Goal: Communication & Community: Share content

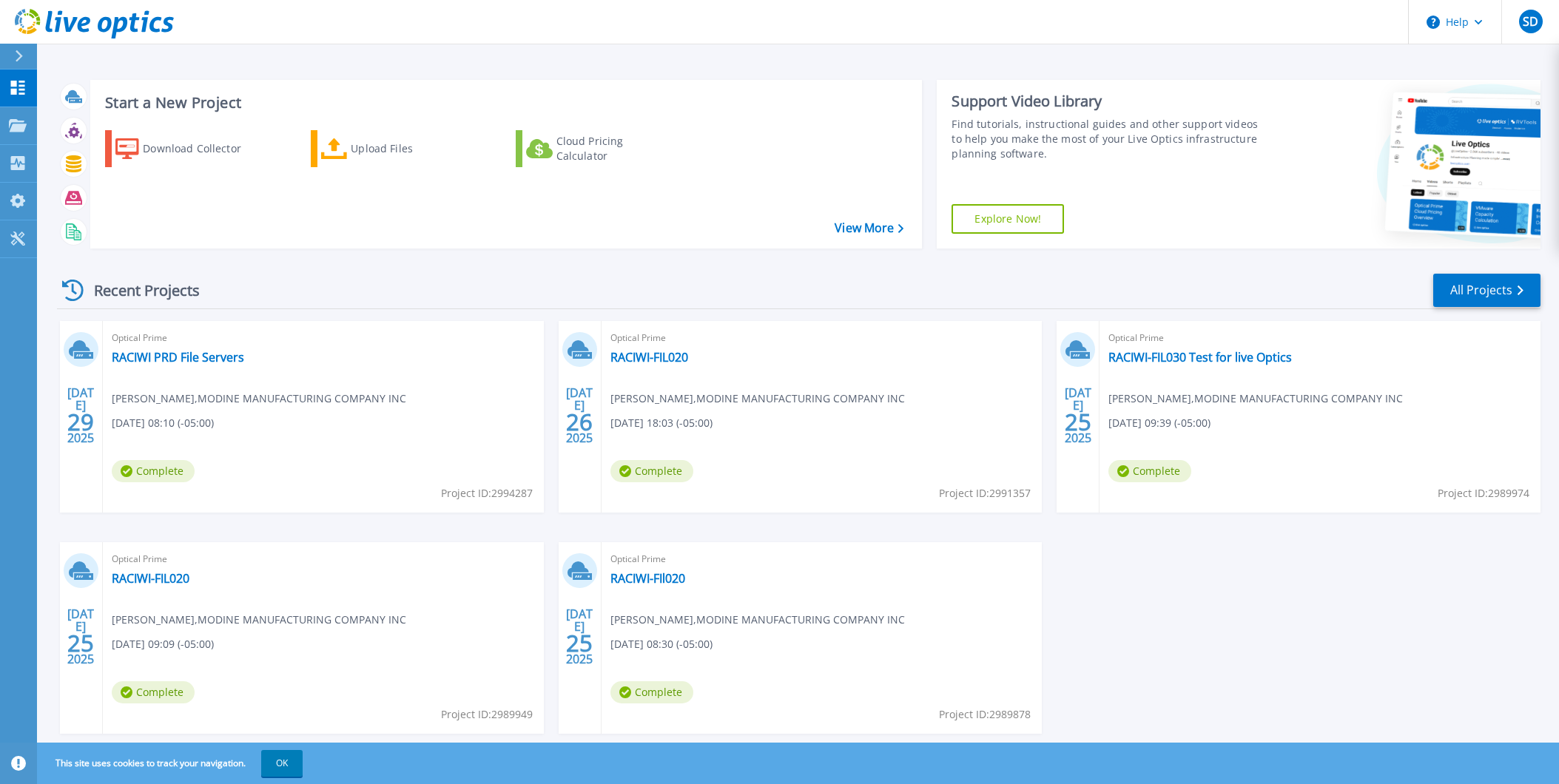
scroll to position [36, 0]
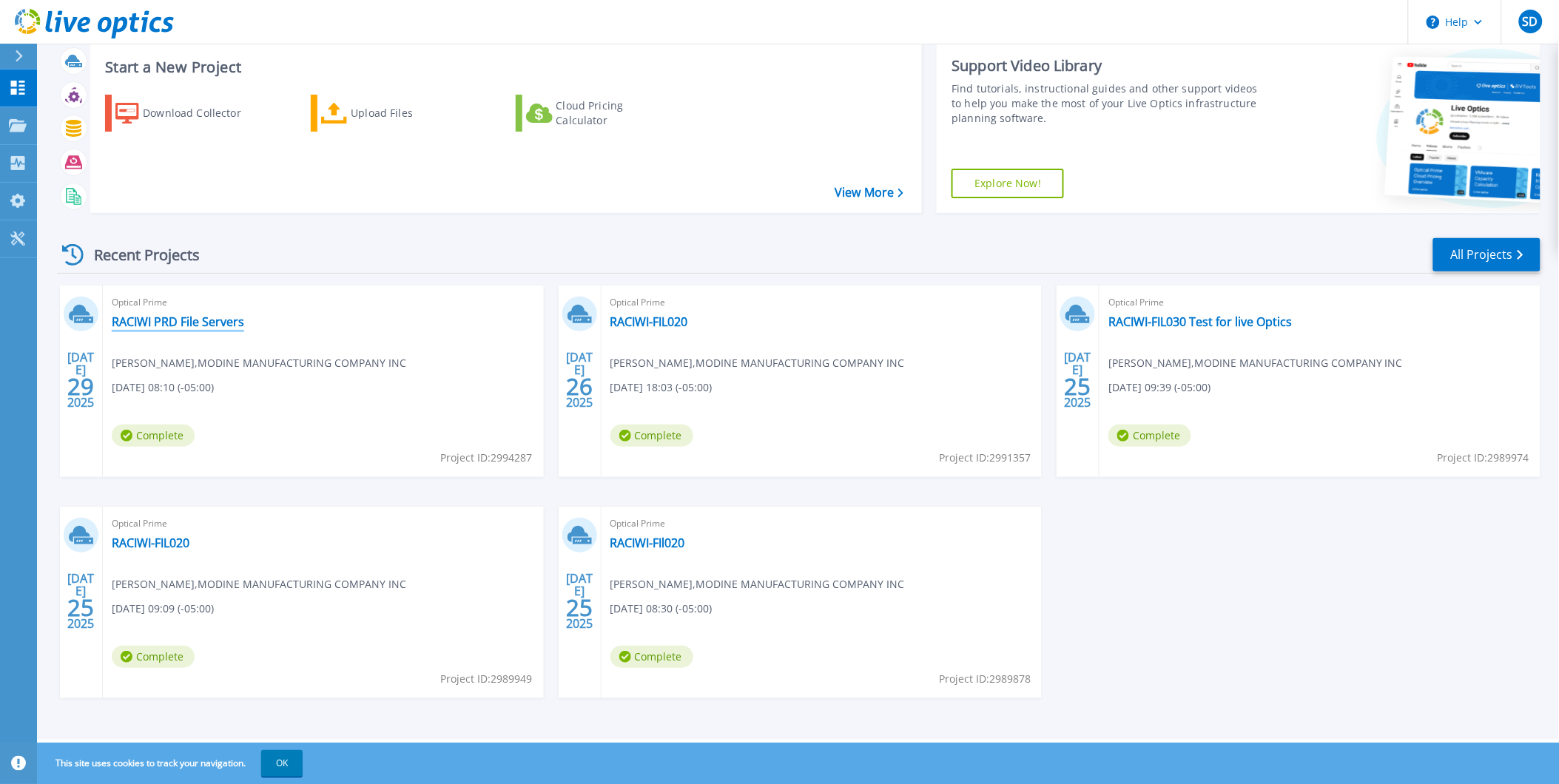
click at [152, 324] on link "RACIWI PRD File Servers" at bounding box center [178, 322] width 133 height 15
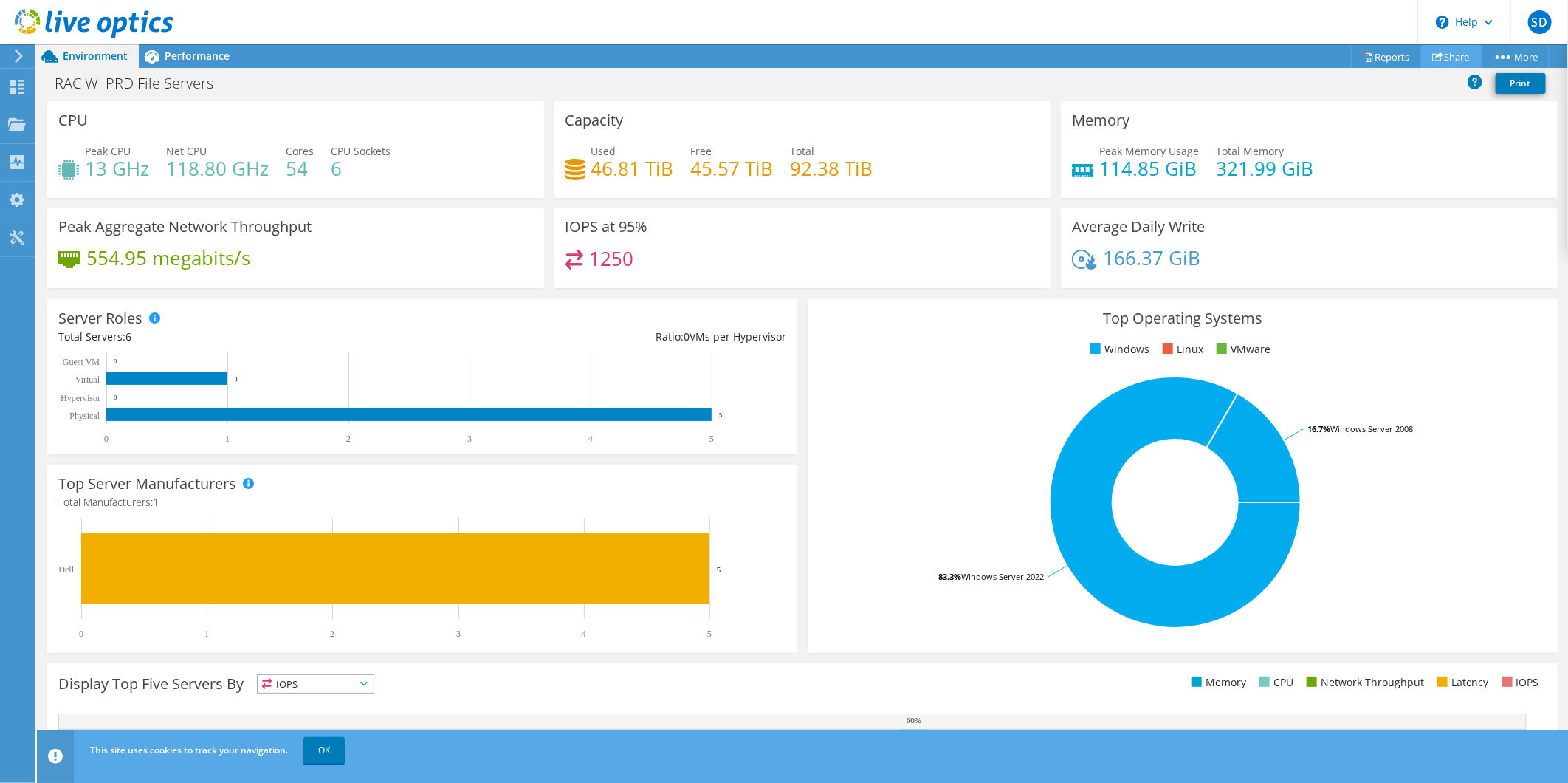
click at [1456, 55] on link "Share" at bounding box center [1451, 56] width 61 height 23
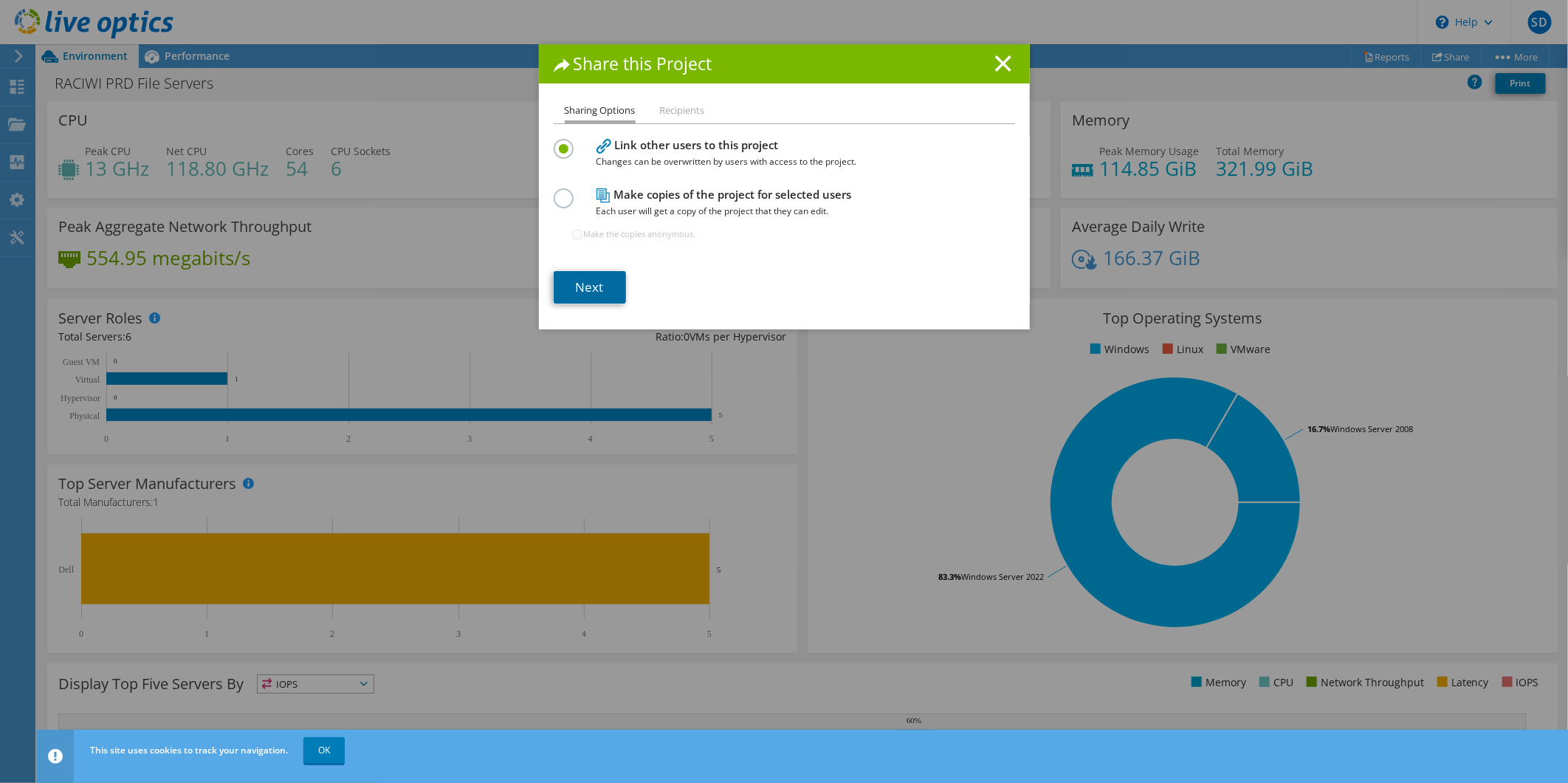
click at [572, 291] on link "Next" at bounding box center [590, 288] width 72 height 33
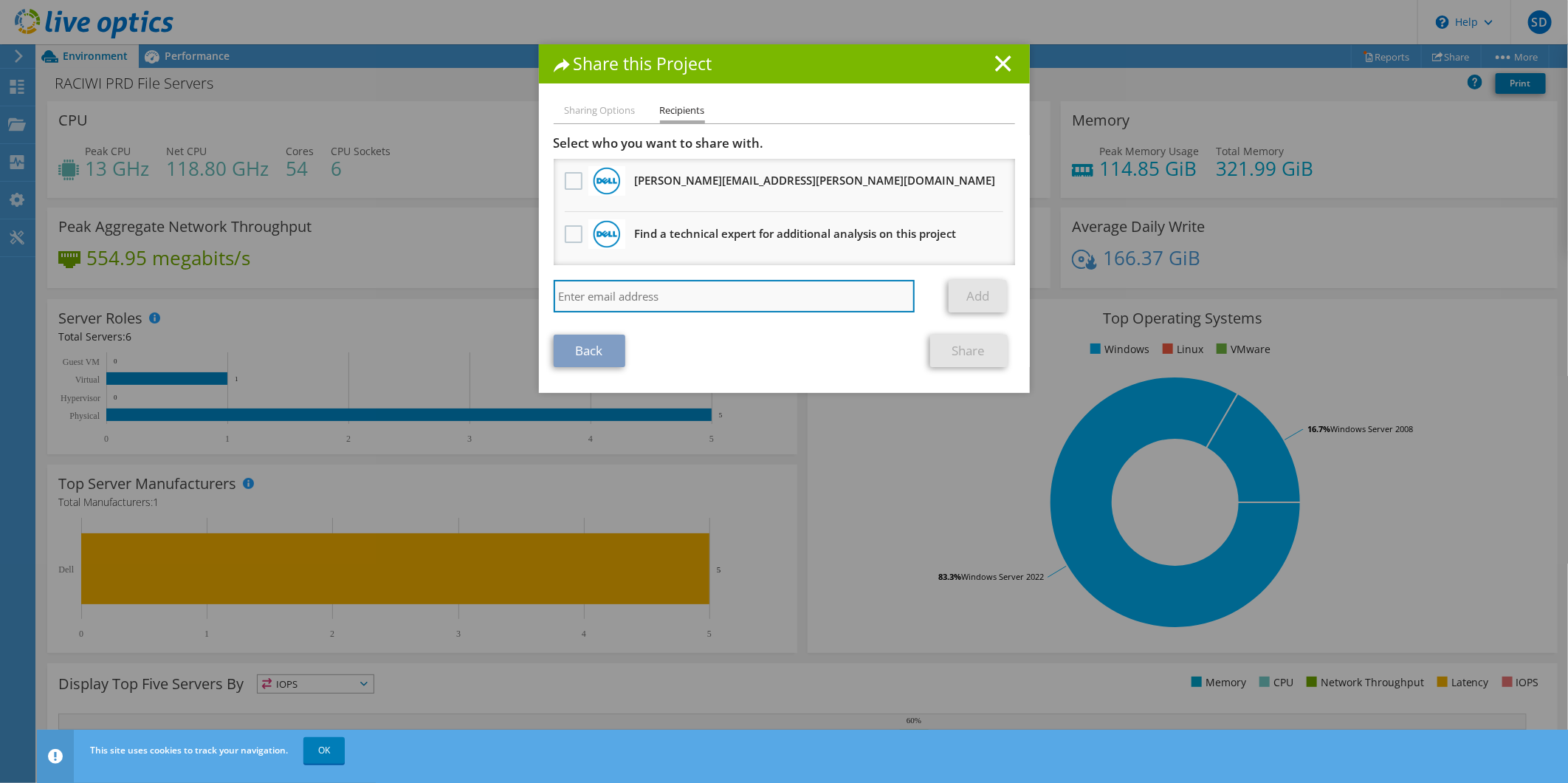
click at [690, 285] on input "search" at bounding box center [734, 296] width 361 height 33
paste input "Troy.Eichenberger@Dell.com"
click at [975, 285] on link "Add" at bounding box center [978, 296] width 58 height 33
click at [756, 308] on div "Troy.Eichenberger@Dell.com Add" at bounding box center [784, 300] width 461 height 40
click at [754, 303] on input "Troy.Eichenberger@Dell.com" at bounding box center [734, 296] width 361 height 33
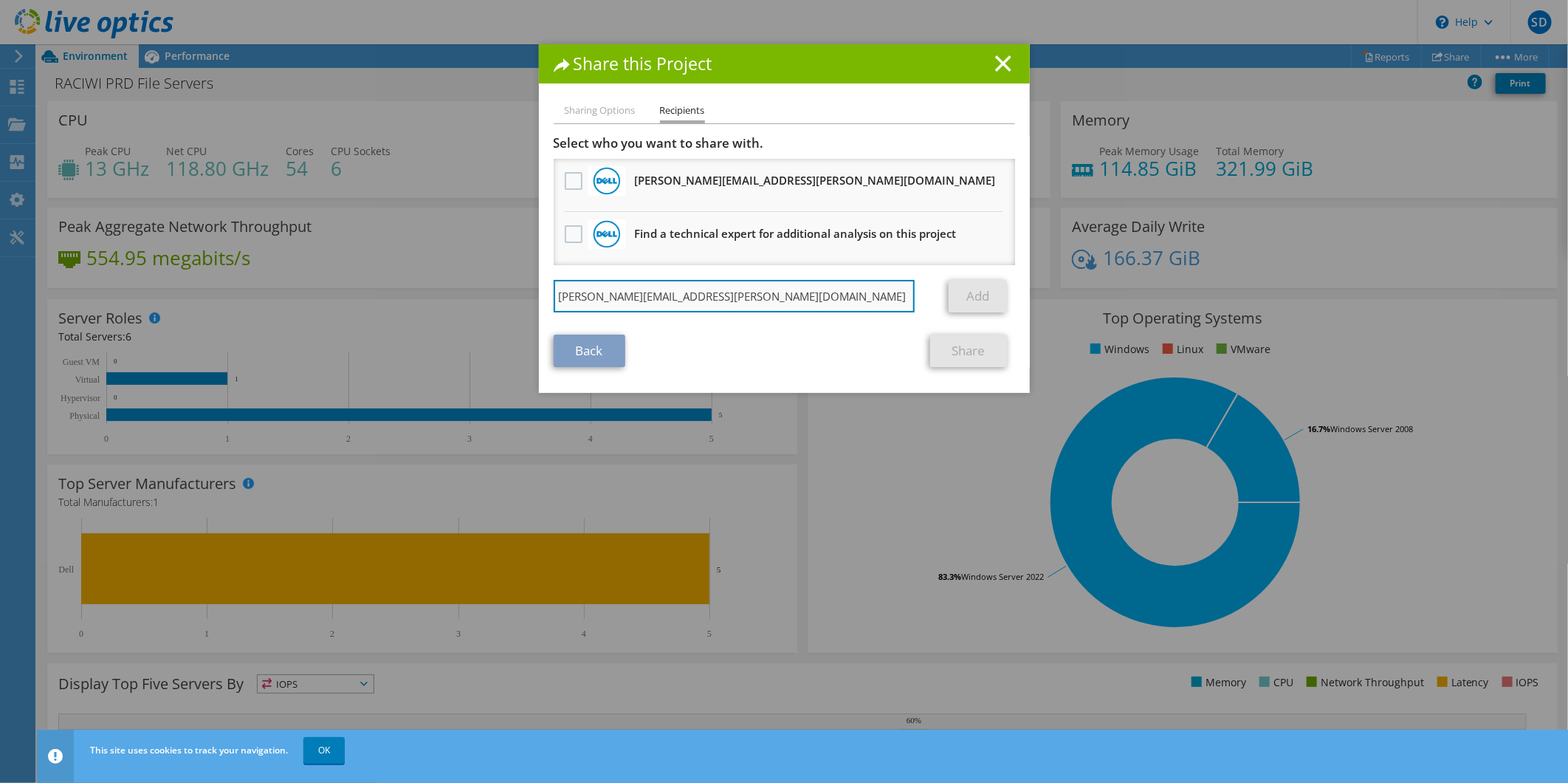
click at [750, 300] on input "Troy.Eichenberger@Dell.com" at bounding box center [734, 296] width 361 height 33
click at [742, 292] on input "Troy.Eichenberger@Dell.com" at bounding box center [734, 296] width 361 height 33
type input "Troy.Eichenberger@Dell.com;"
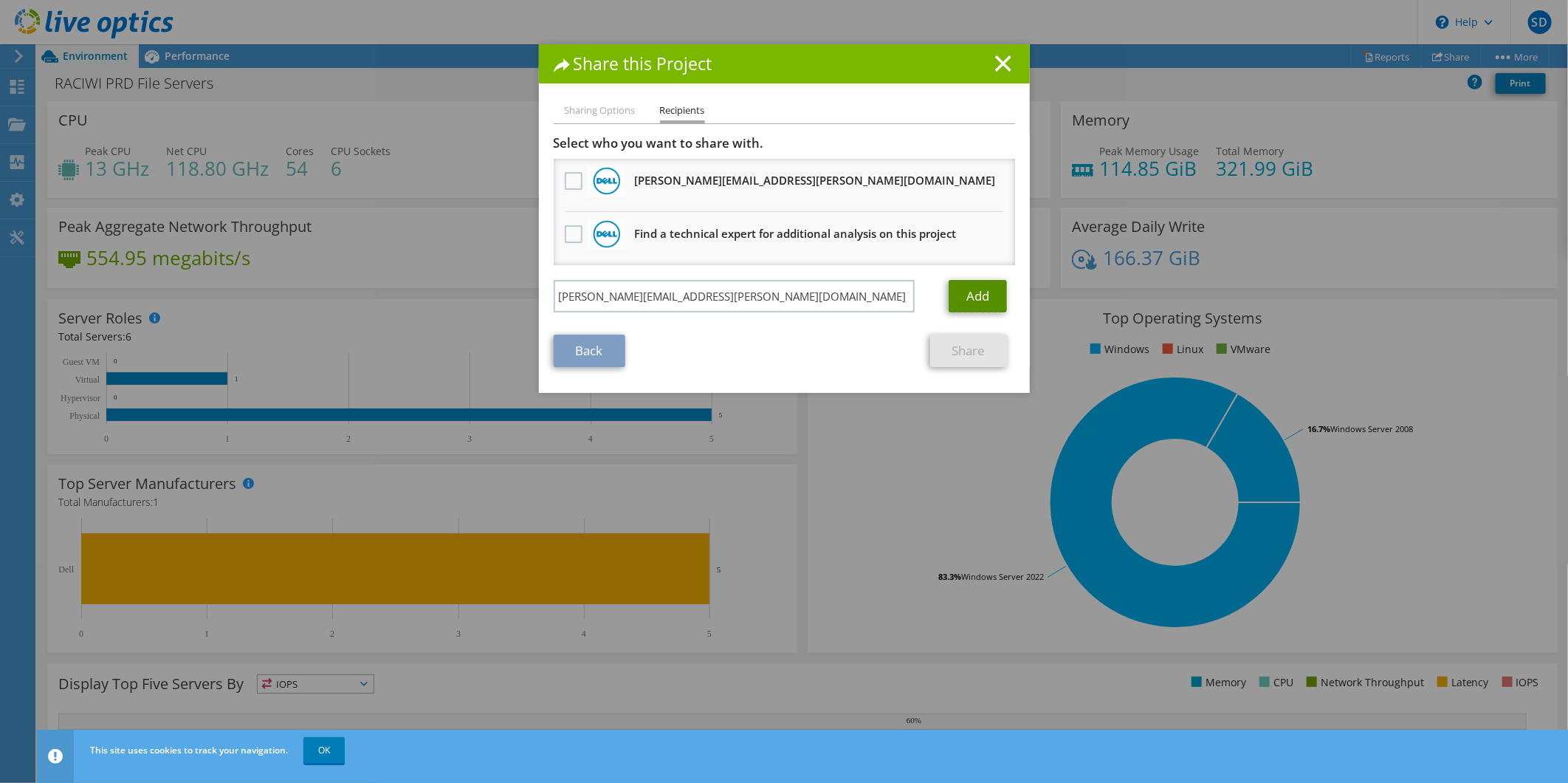
click at [964, 292] on link "Add" at bounding box center [978, 296] width 58 height 33
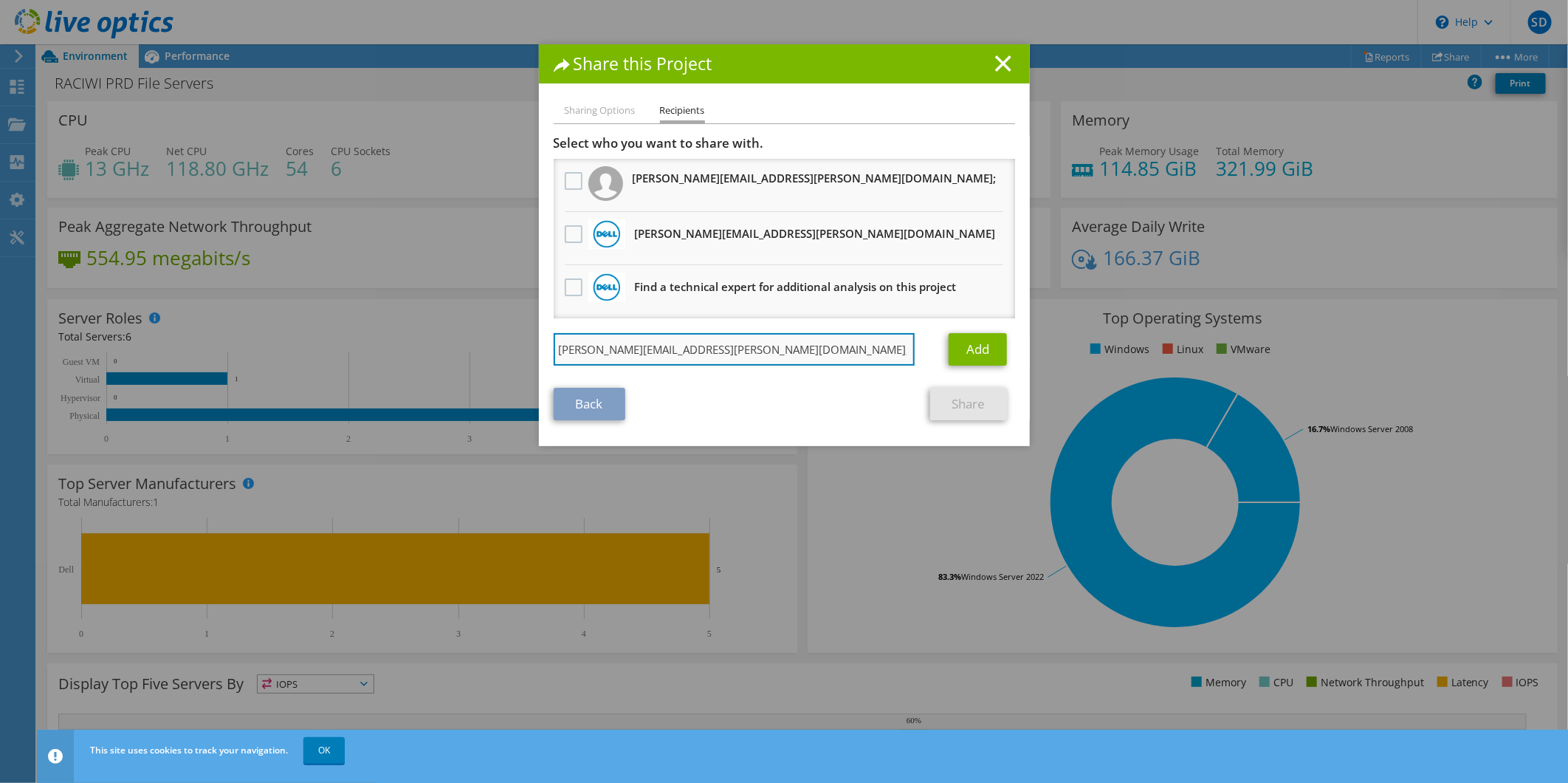
click at [727, 341] on input "Troy.Eichenberger@Dell.com;" at bounding box center [734, 350] width 361 height 33
drag, startPoint x: 681, startPoint y: 342, endPoint x: 554, endPoint y: 342, distance: 127.0
click at [582, 342] on input "Troy.Eichenberger@Dell.com;" at bounding box center [734, 350] width 361 height 33
click at [722, 350] on input "Troy.Eichenberger@Dell.com;" at bounding box center [734, 350] width 361 height 33
drag, startPoint x: 732, startPoint y: 342, endPoint x: 521, endPoint y: 335, distance: 211.1
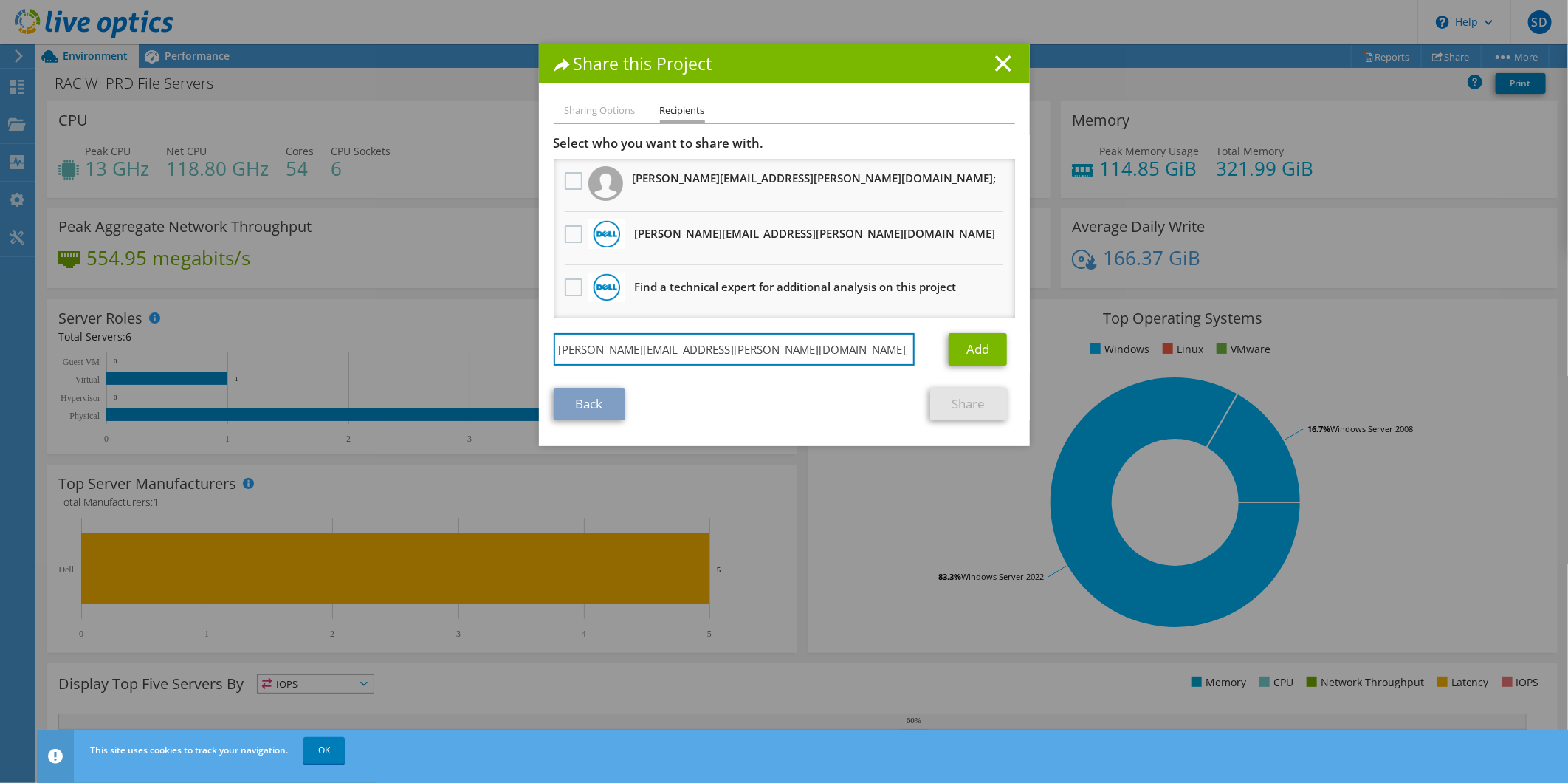
click at [521, 335] on div "Share this Project Sharing Options Recipients Link other users to this project …" at bounding box center [784, 391] width 1568 height 694
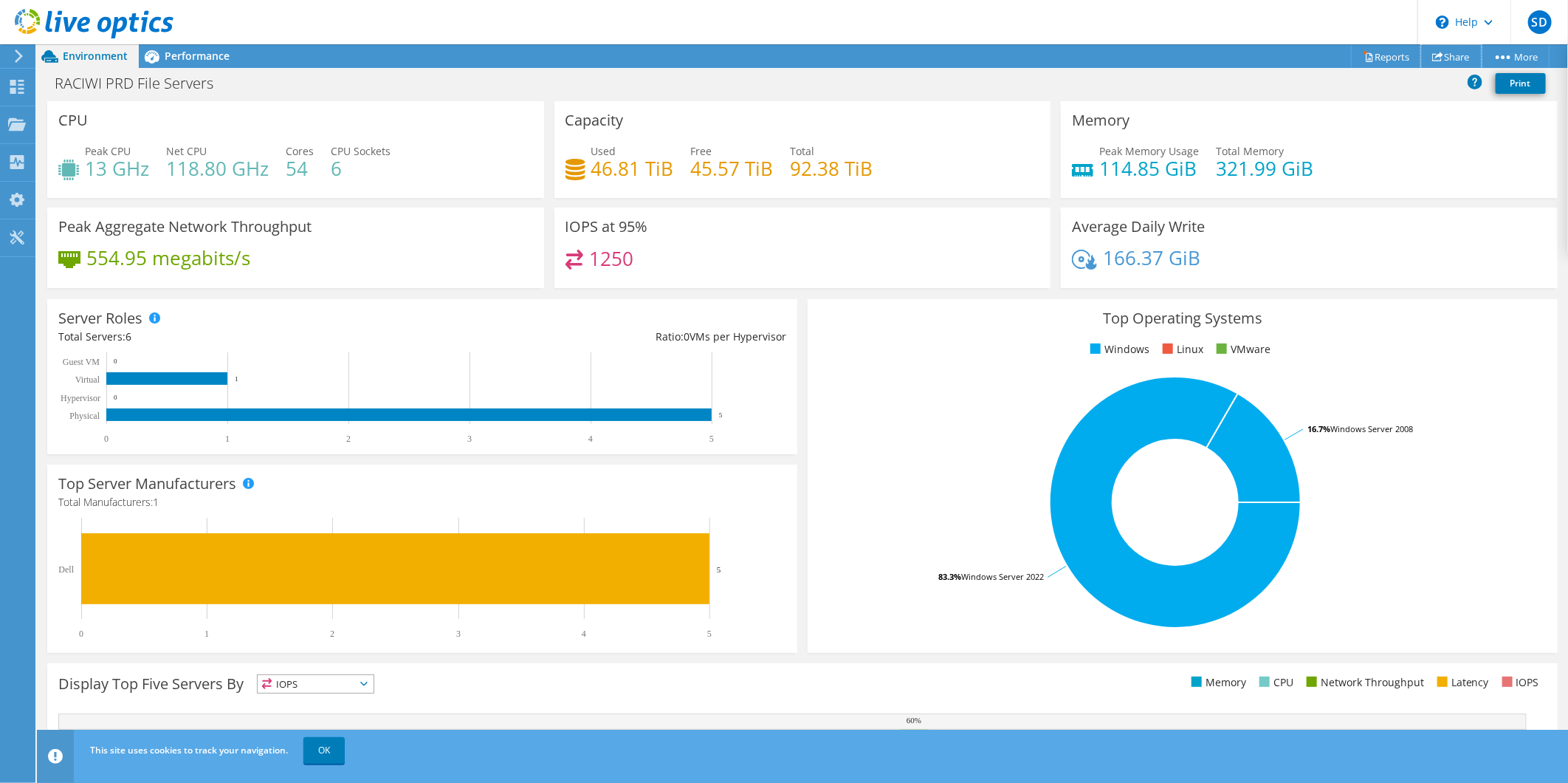
click at [1442, 54] on link "Share" at bounding box center [1451, 56] width 61 height 23
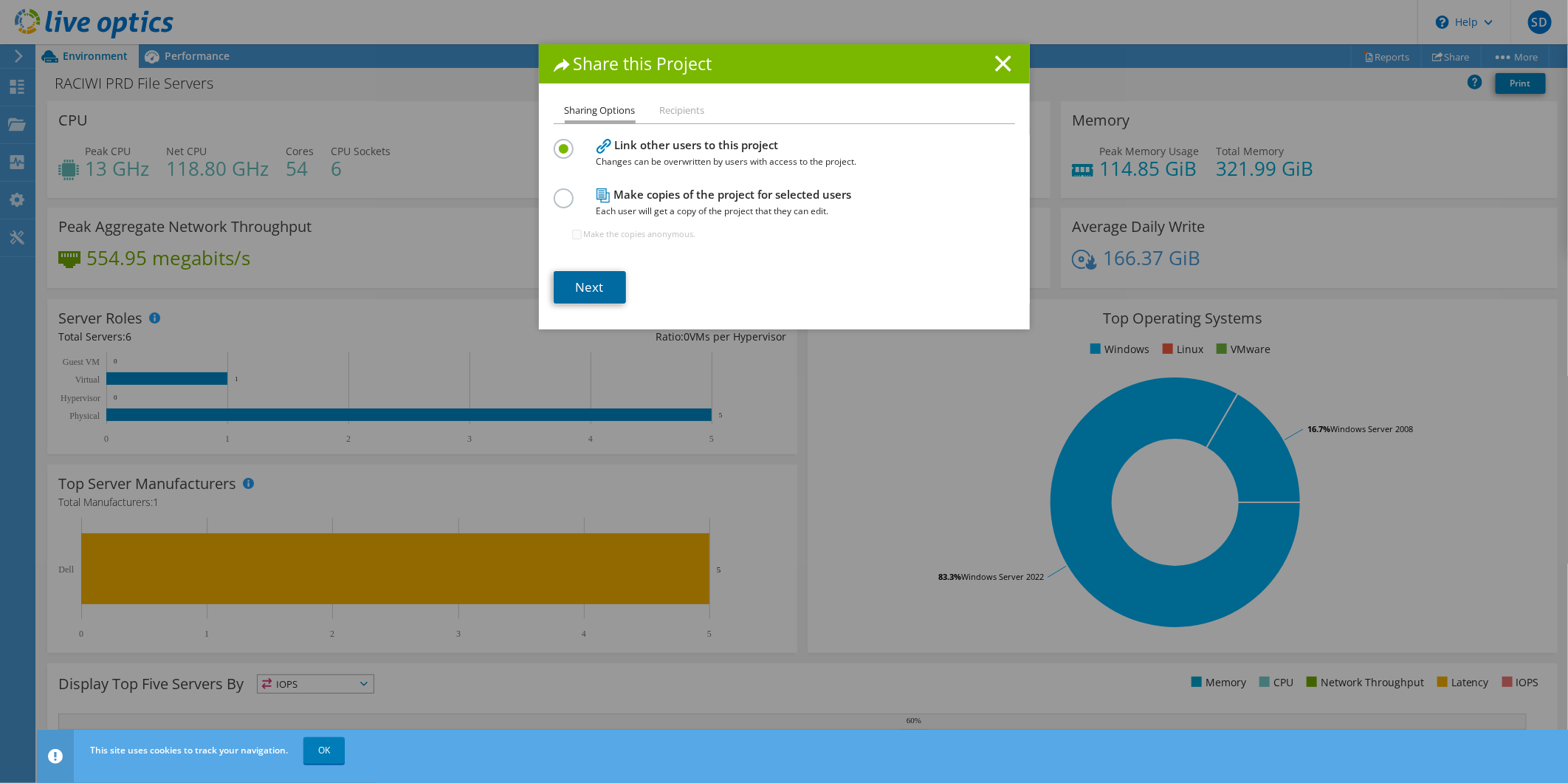
click at [595, 290] on link "Next" at bounding box center [590, 288] width 72 height 33
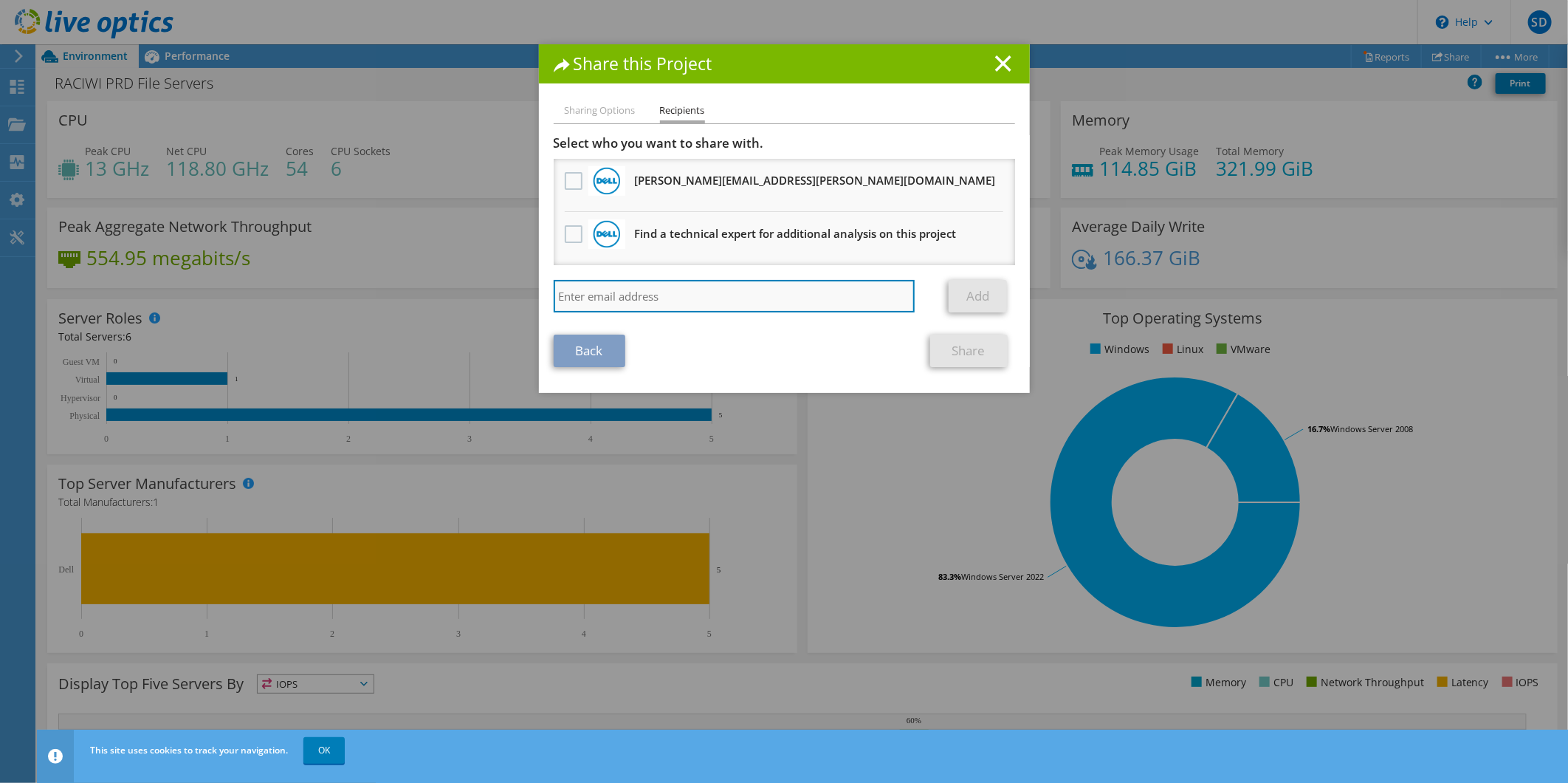
click at [616, 293] on input "search" at bounding box center [734, 296] width 361 height 33
paste input "Troy.Eichenberger@Dell.com Alex.Kirkpatrick@dell.com Keerthana.C1@dell.com Kyle…"
type input "Troy.Eichenberger@Dell.com Alex.Kirkpatrick@dell.com Keerthana.C1@dell.com Kyle…"
drag, startPoint x: 828, startPoint y: 296, endPoint x: 348, endPoint y: 284, distance: 480.1
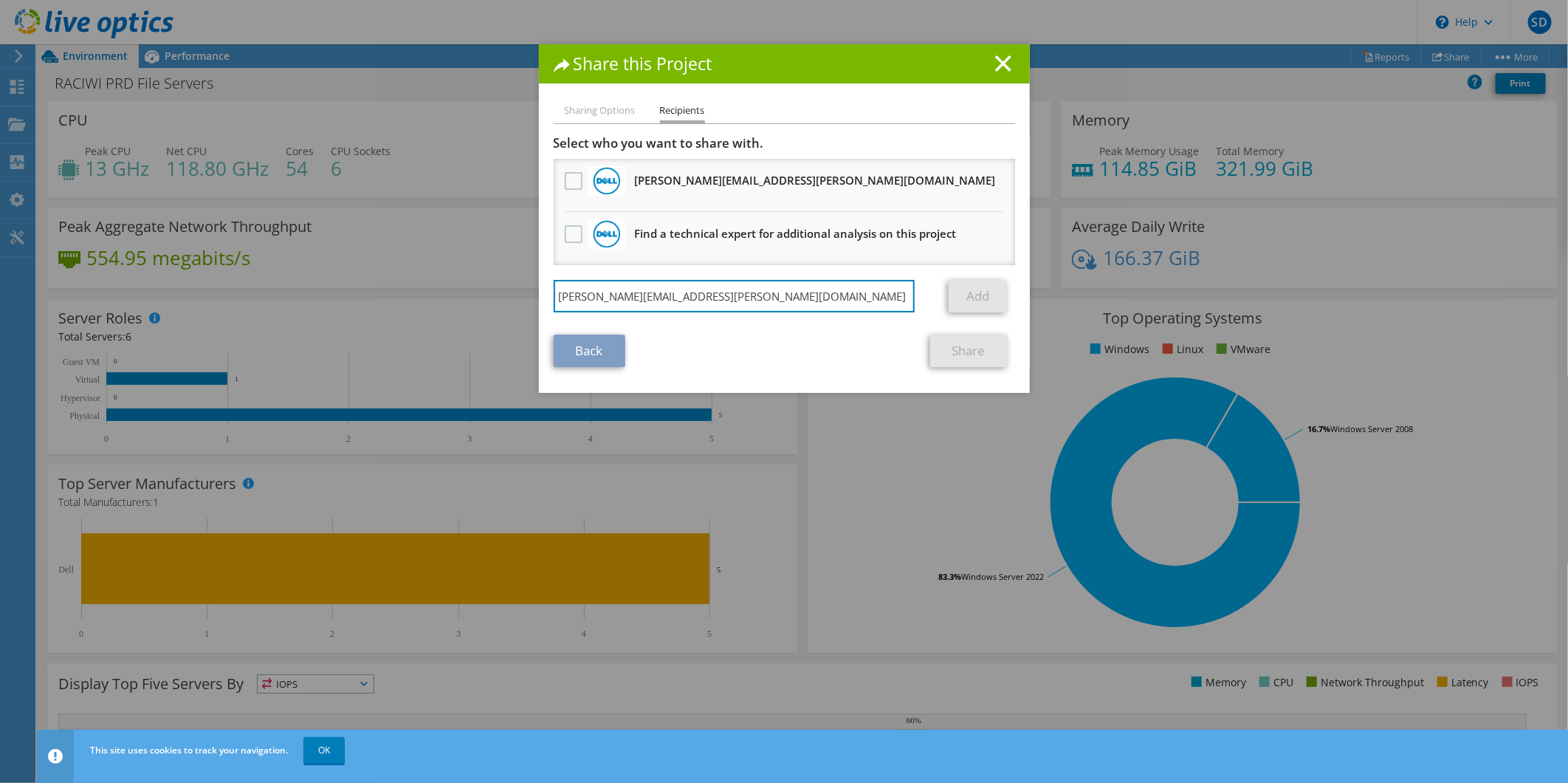
click at [348, 284] on div "Share this Project Sharing Options Recipients Link other users to this project …" at bounding box center [784, 391] width 1568 height 694
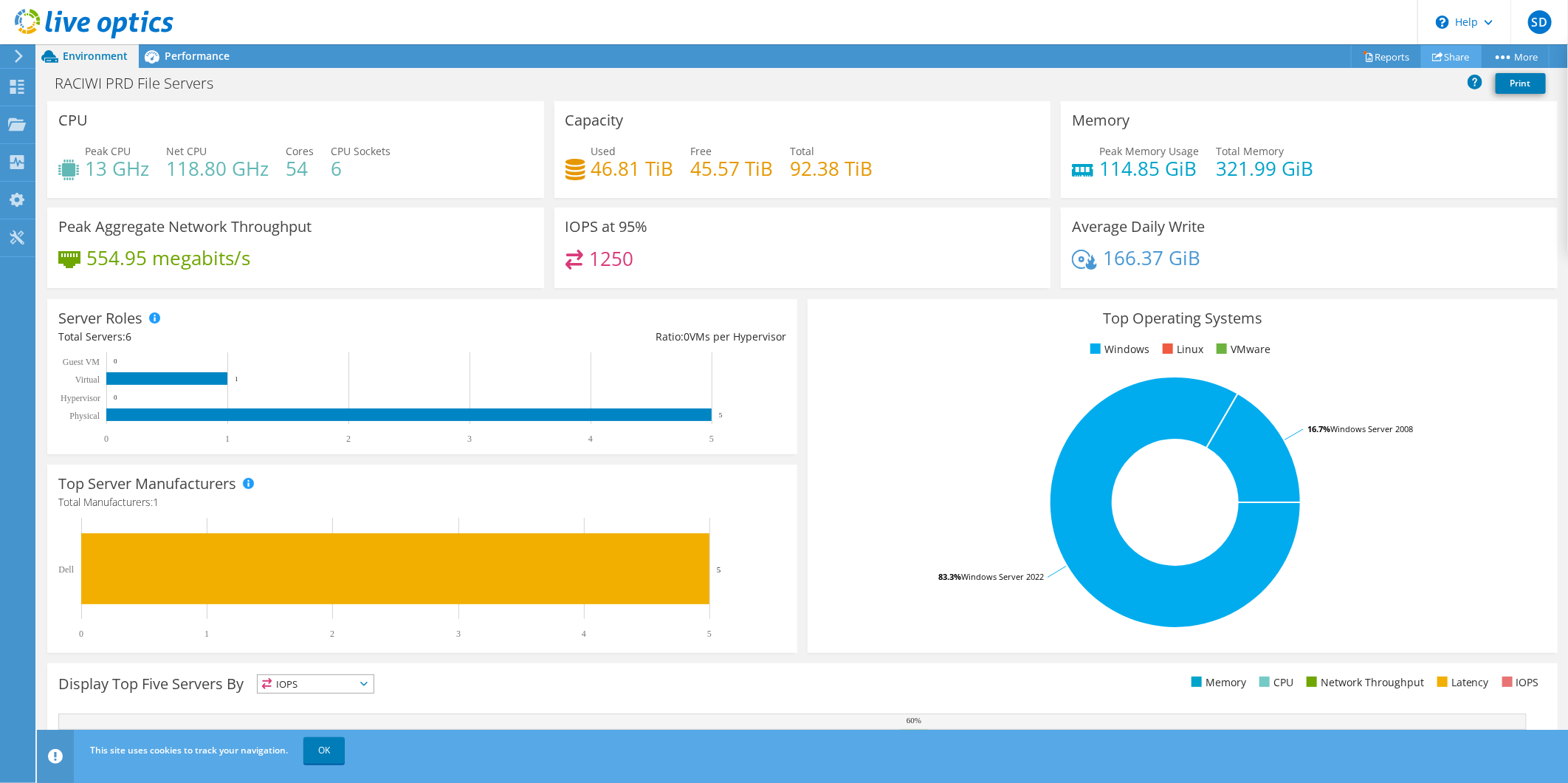
click at [1442, 50] on link "Share" at bounding box center [1451, 56] width 61 height 23
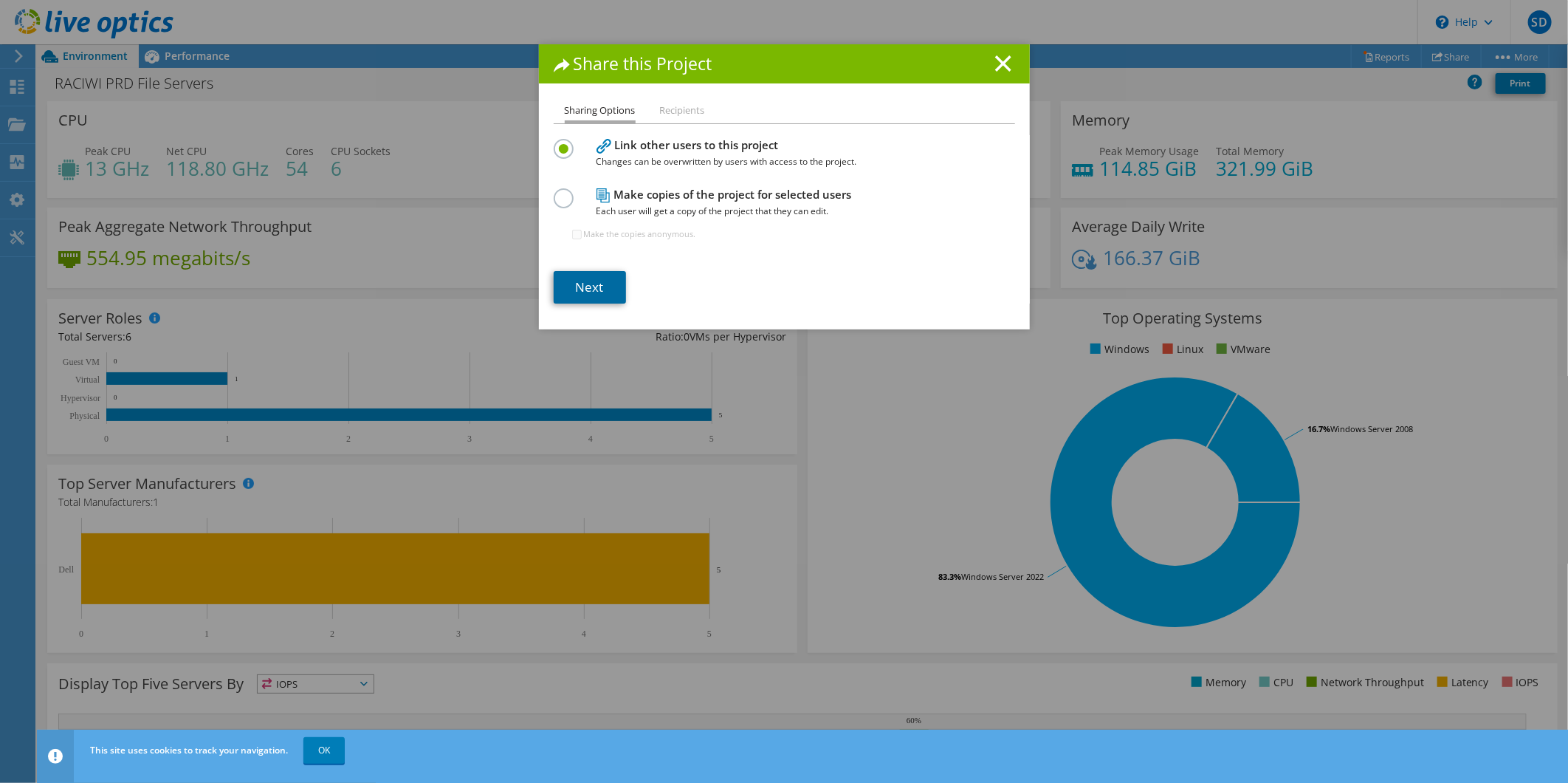
click at [579, 279] on link "Next" at bounding box center [590, 288] width 72 height 33
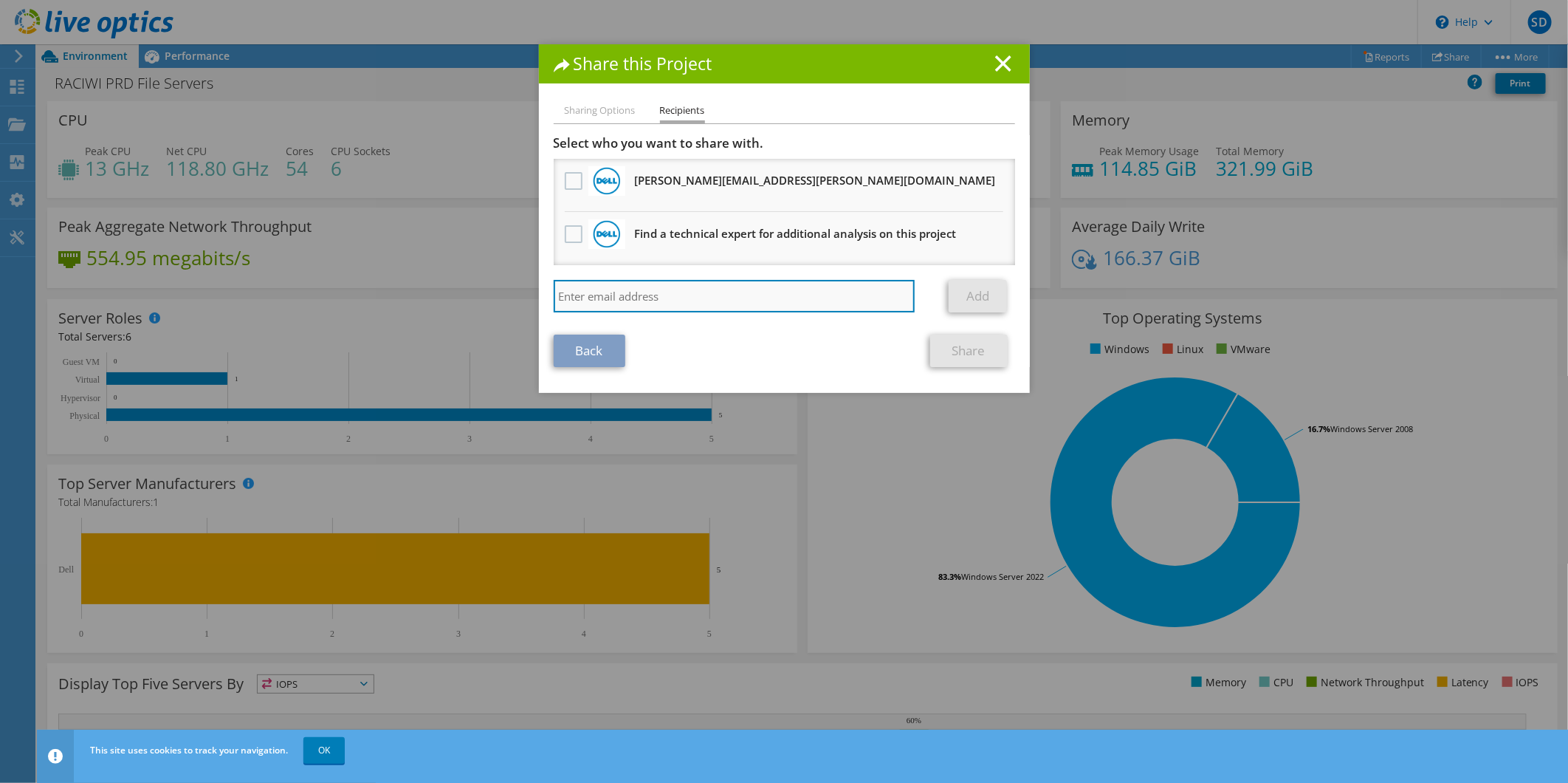
click at [633, 299] on input "search" at bounding box center [734, 296] width 361 height 33
paste input "Kyle.Mason@dell.com"
type input "Kyle.Mason@dell.com;"
click at [968, 293] on link "Add" at bounding box center [978, 296] width 58 height 33
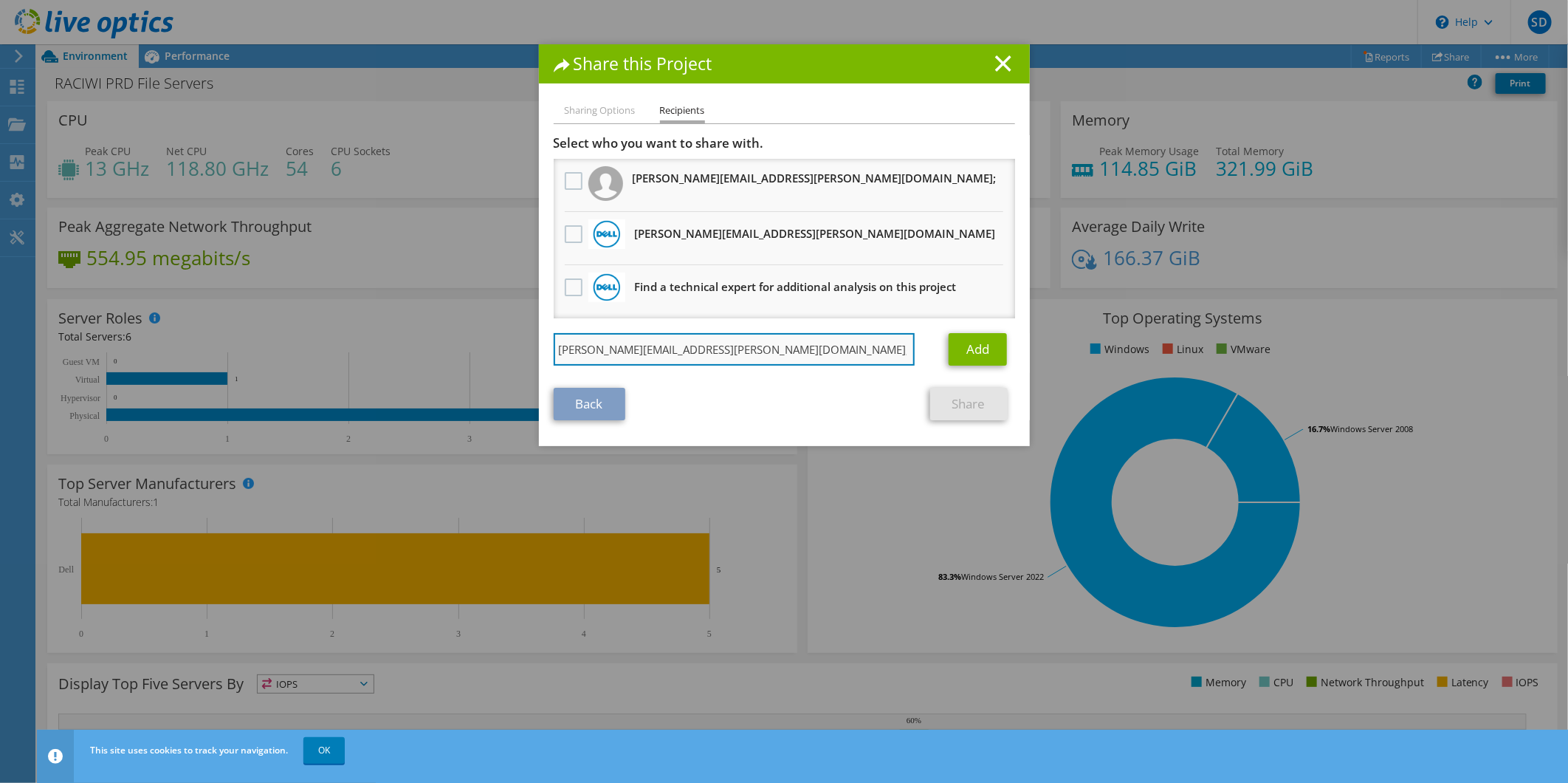
click at [678, 348] on input "Kyle.Mason@dell.com;" at bounding box center [734, 350] width 361 height 33
drag, startPoint x: 688, startPoint y: 345, endPoint x: 517, endPoint y: 348, distance: 171.0
click at [517, 348] on div "Share this Project Sharing Options Recipients Link other users to this project …" at bounding box center [784, 391] width 1568 height 694
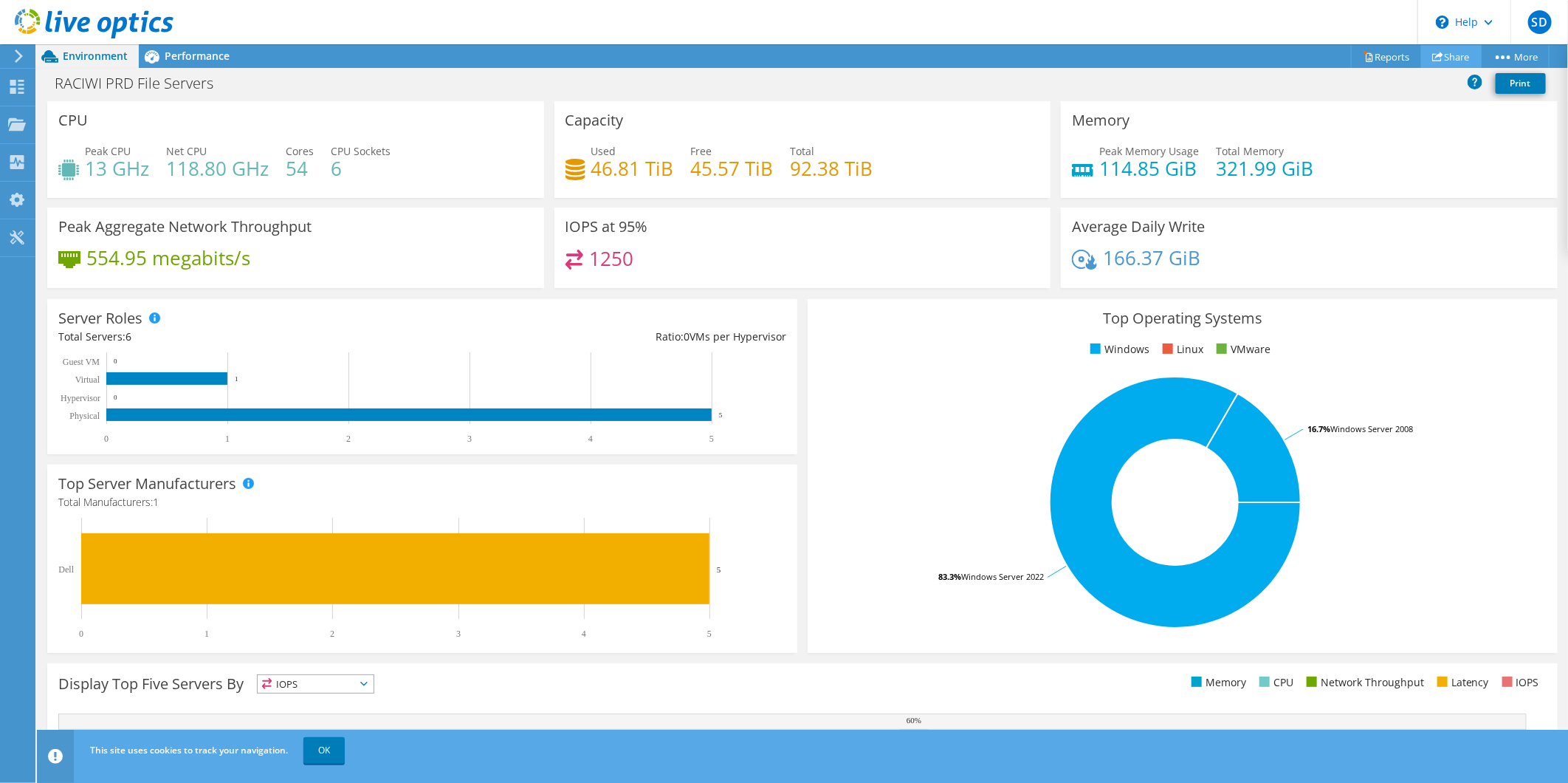
click at [1445, 52] on link "Share" at bounding box center [1451, 56] width 61 height 23
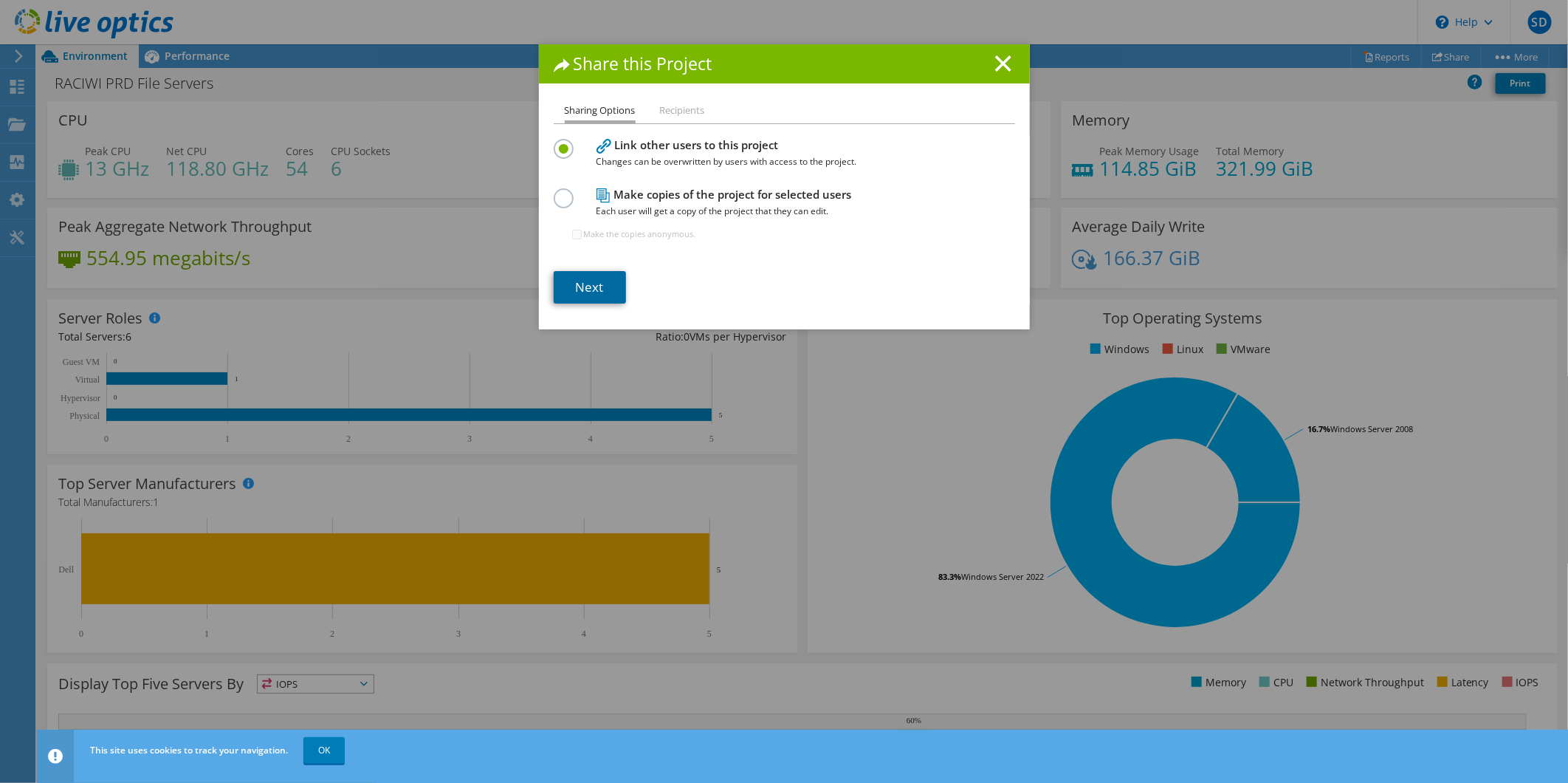
click at [581, 283] on link "Next" at bounding box center [590, 288] width 72 height 33
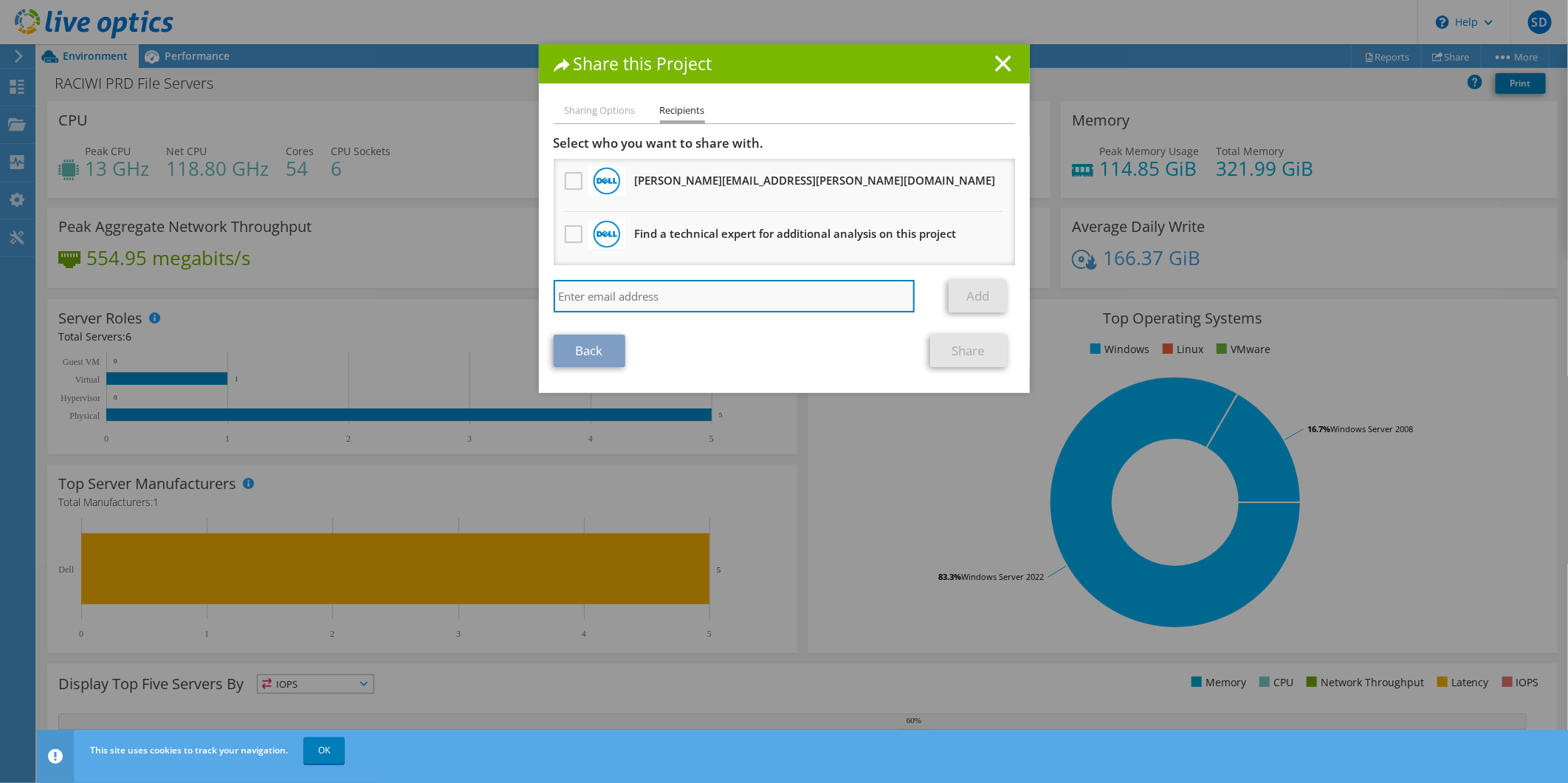
click at [625, 299] on input "search" at bounding box center [734, 296] width 361 height 33
paste input "Troy.Eichenberger@Dell.com"
type input "Troy.Eichenberger@Dell.com"
click at [975, 287] on link "Add" at bounding box center [978, 296] width 58 height 33
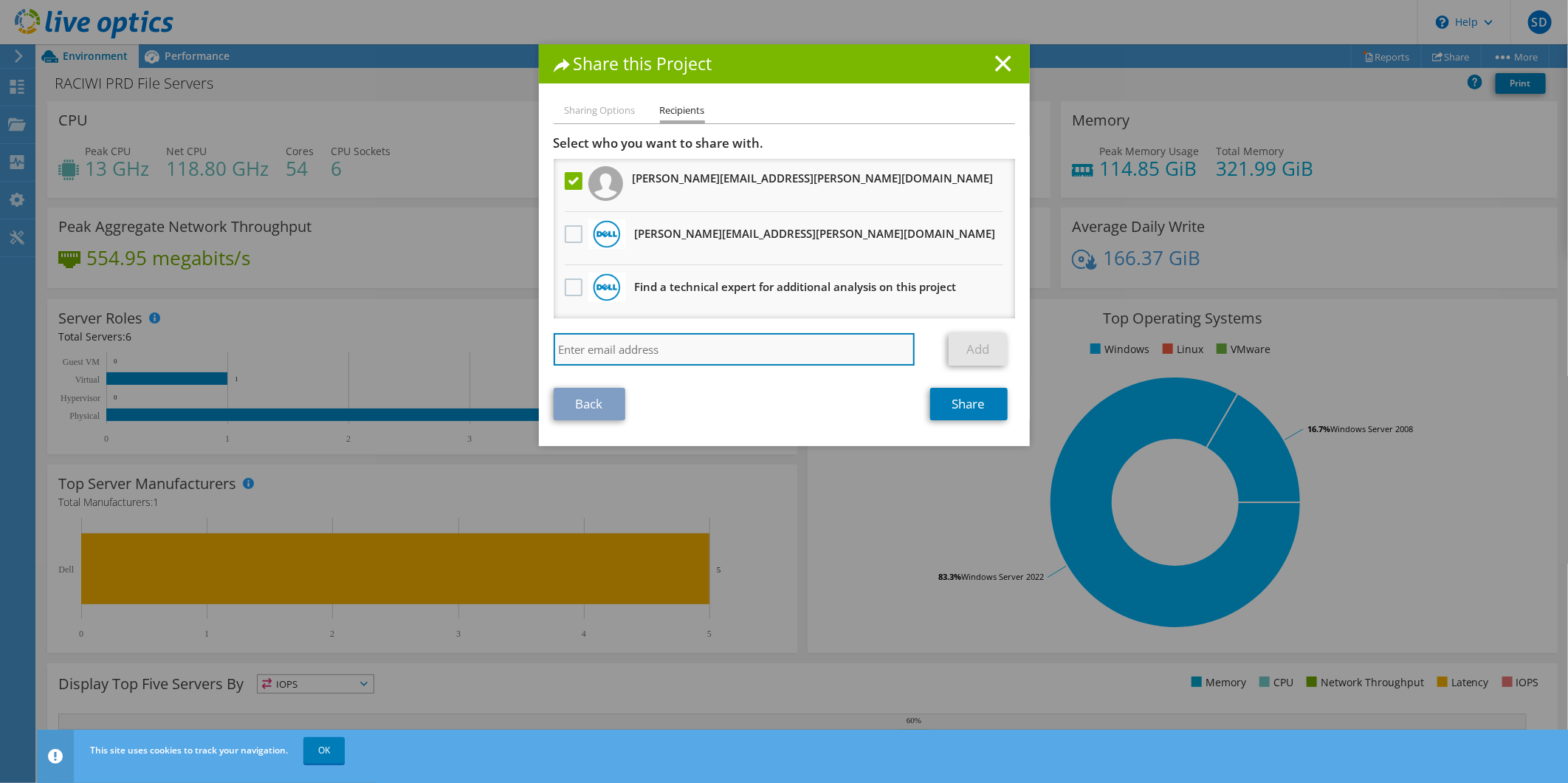
click at [683, 347] on input "search" at bounding box center [734, 350] width 361 height 33
paste input "Alex.Kirkpatrick@dell.com"
type input "Alex.Kirkpatrick@dell.com"
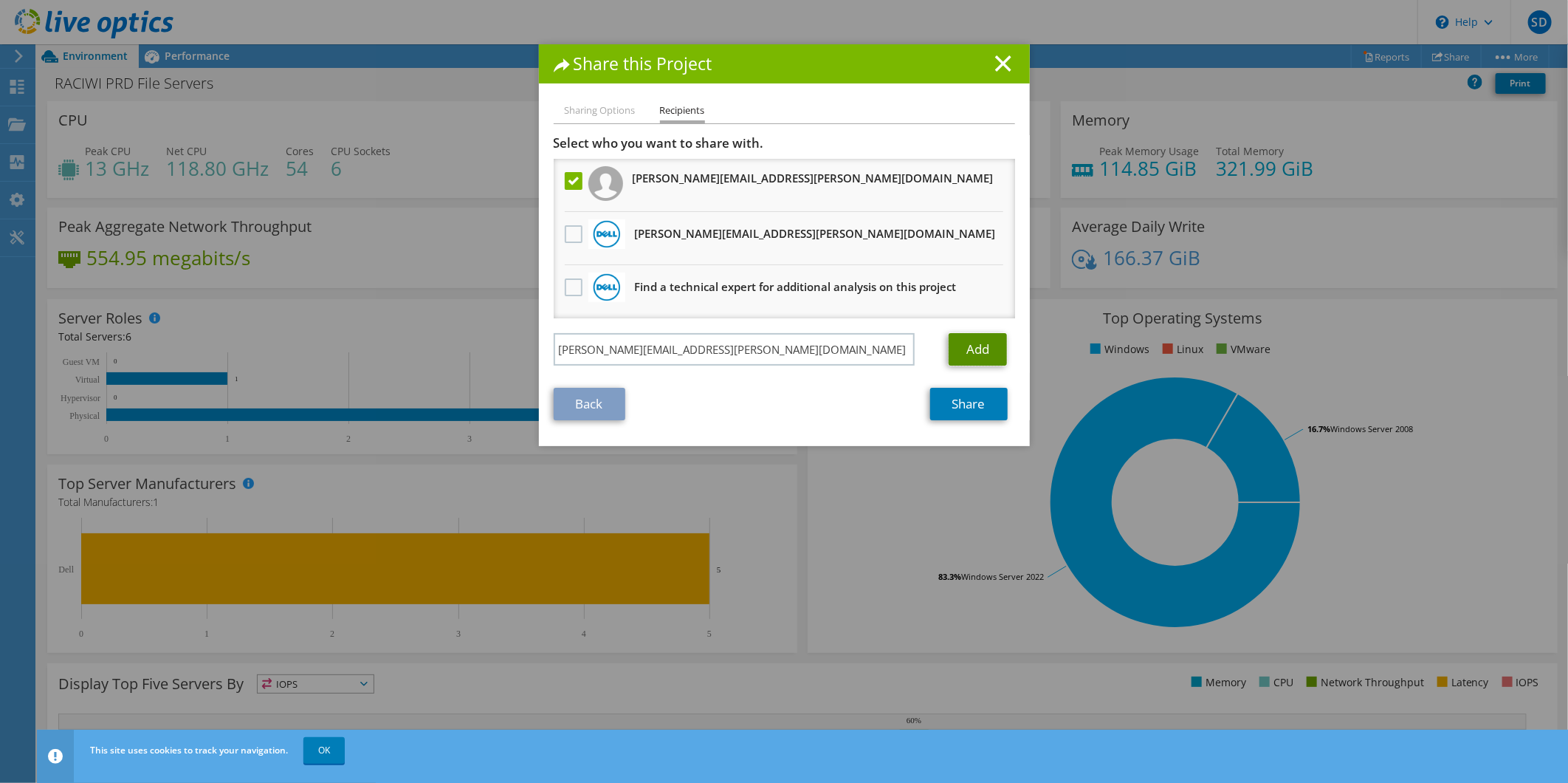
click at [977, 345] on link "Add" at bounding box center [978, 350] width 58 height 33
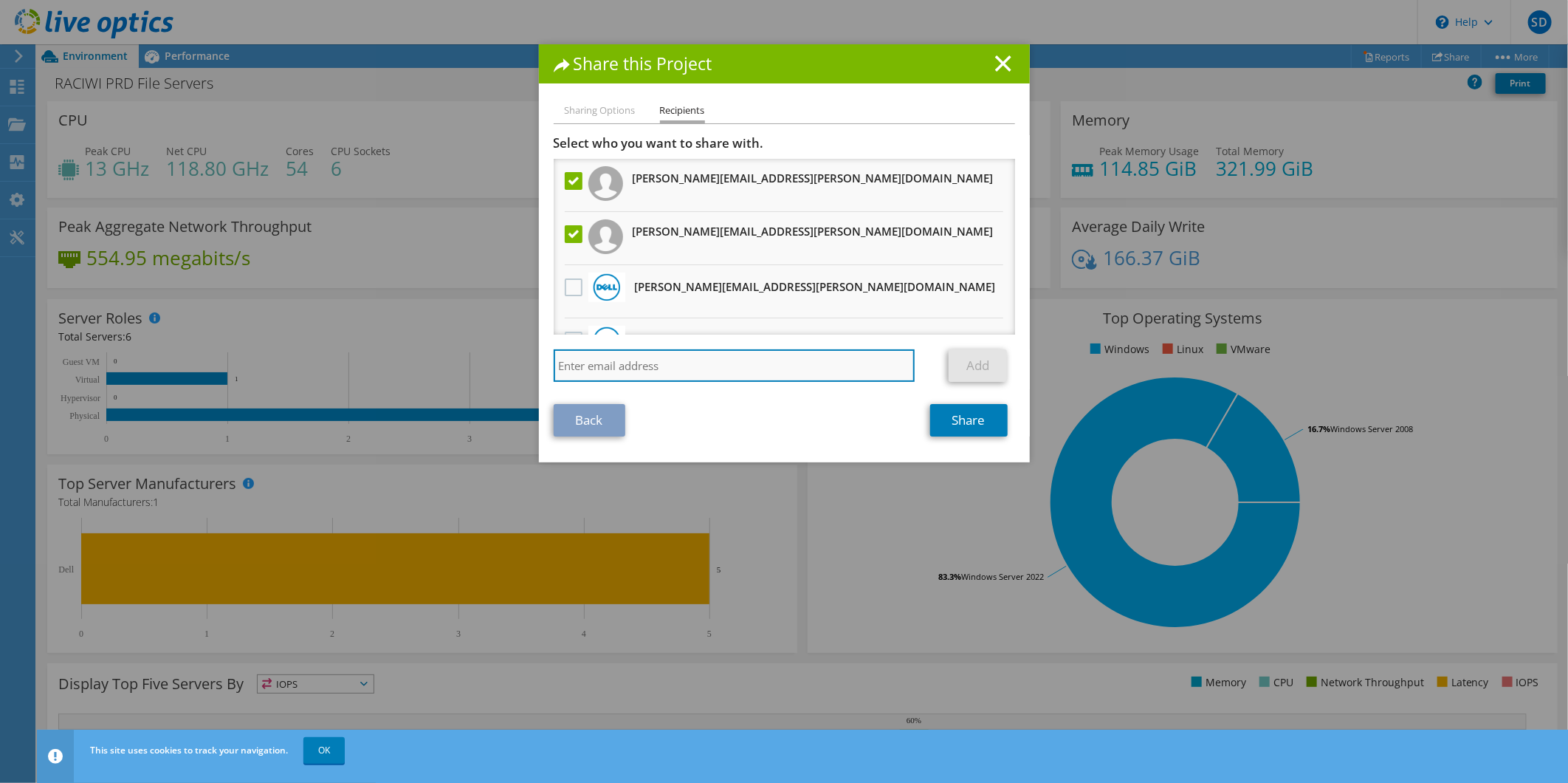
click at [555, 360] on input "search" at bounding box center [734, 365] width 361 height 33
paste input "Keerthana.C1@dell.com"
type input "Keerthana.C1@dell.com"
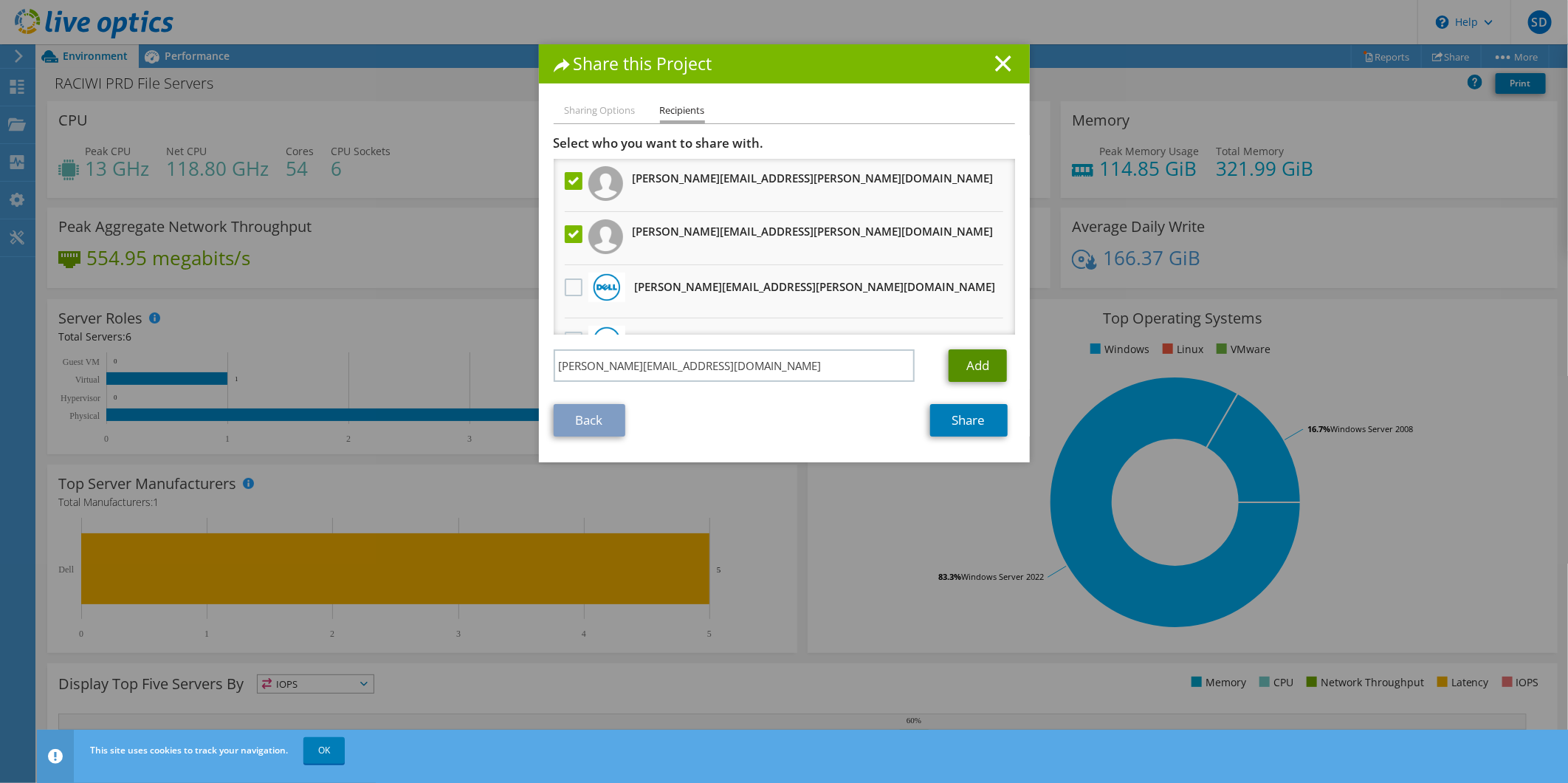
click at [982, 367] on link "Add" at bounding box center [978, 365] width 58 height 33
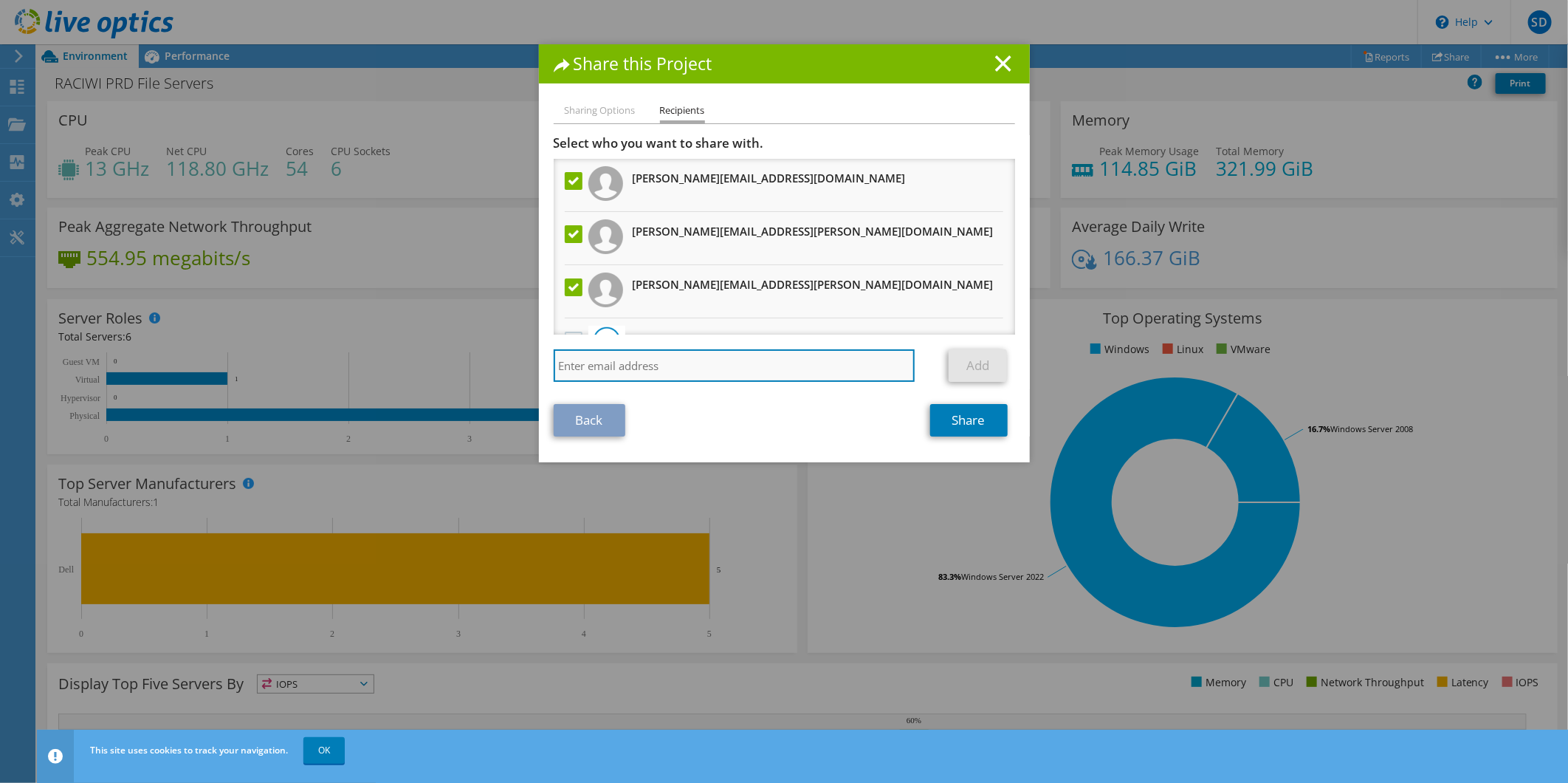
click at [705, 367] on input "search" at bounding box center [734, 365] width 361 height 33
paste input "Kyle.Mason@dell.com"
type input "Kyle.Mason@dell.com"
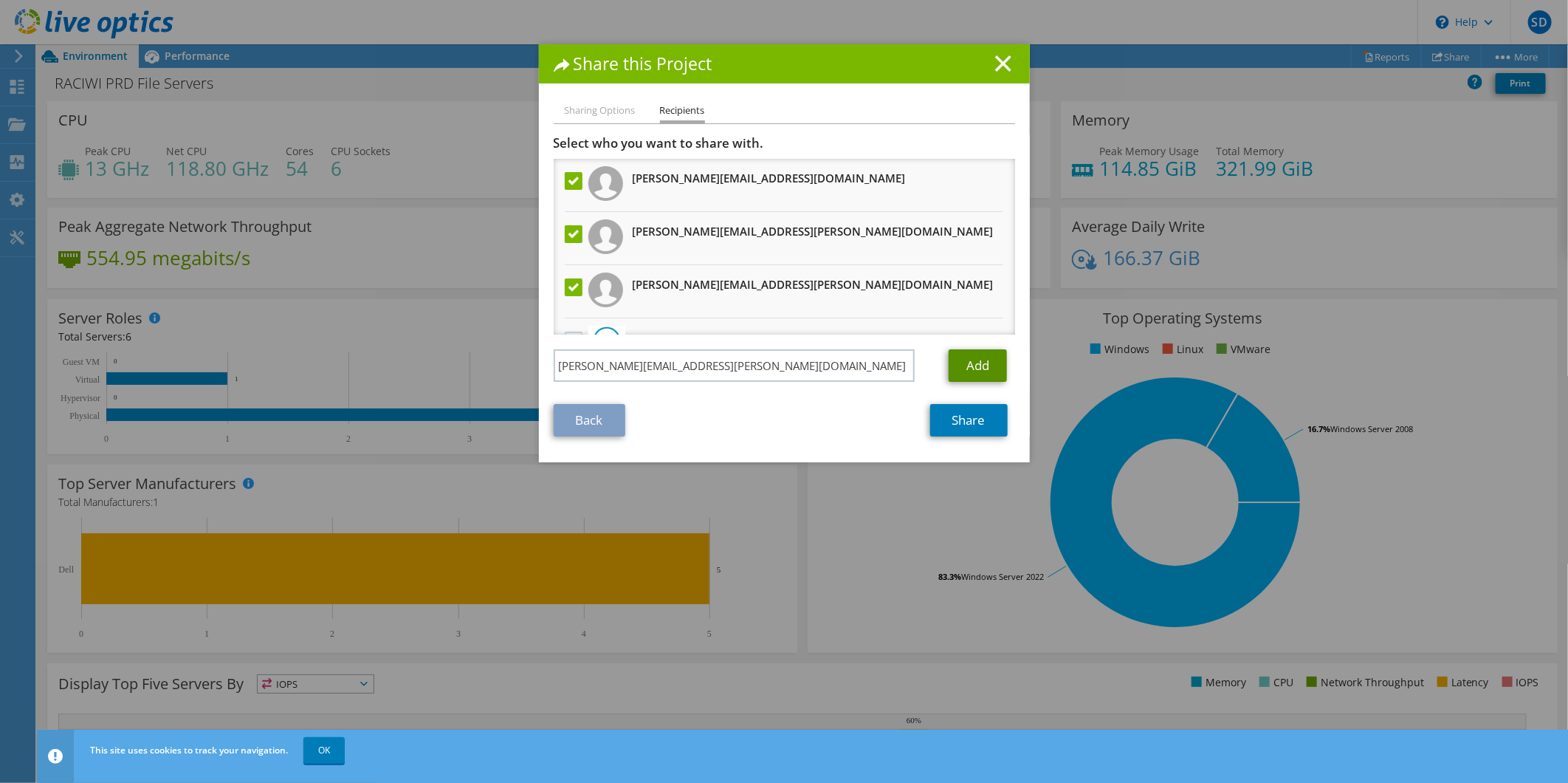
drag, startPoint x: 961, startPoint y: 367, endPoint x: 948, endPoint y: 364, distance: 13.3
click at [961, 367] on link "Add" at bounding box center [978, 365] width 58 height 33
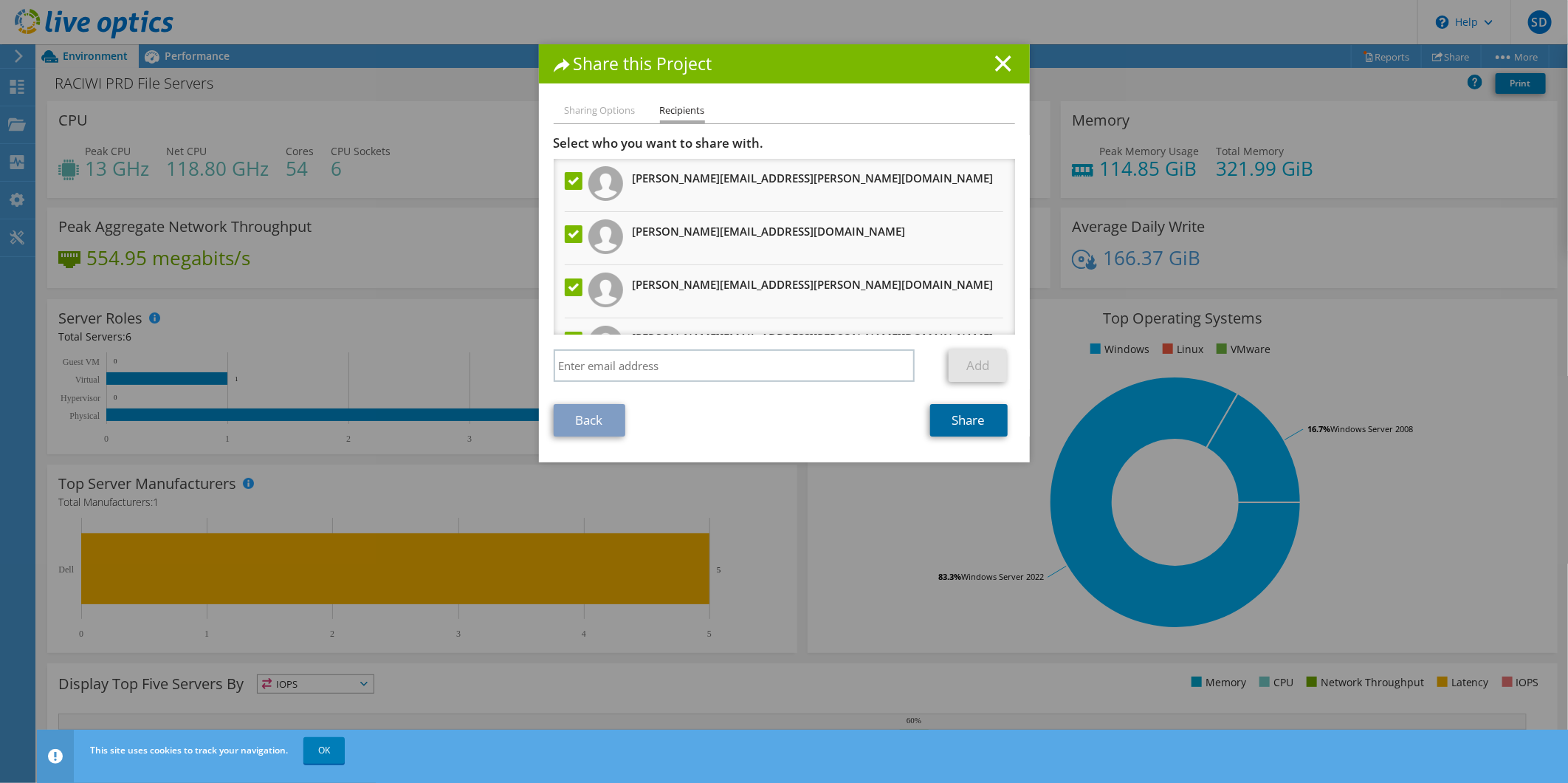
click at [947, 416] on link "Share" at bounding box center [969, 420] width 78 height 33
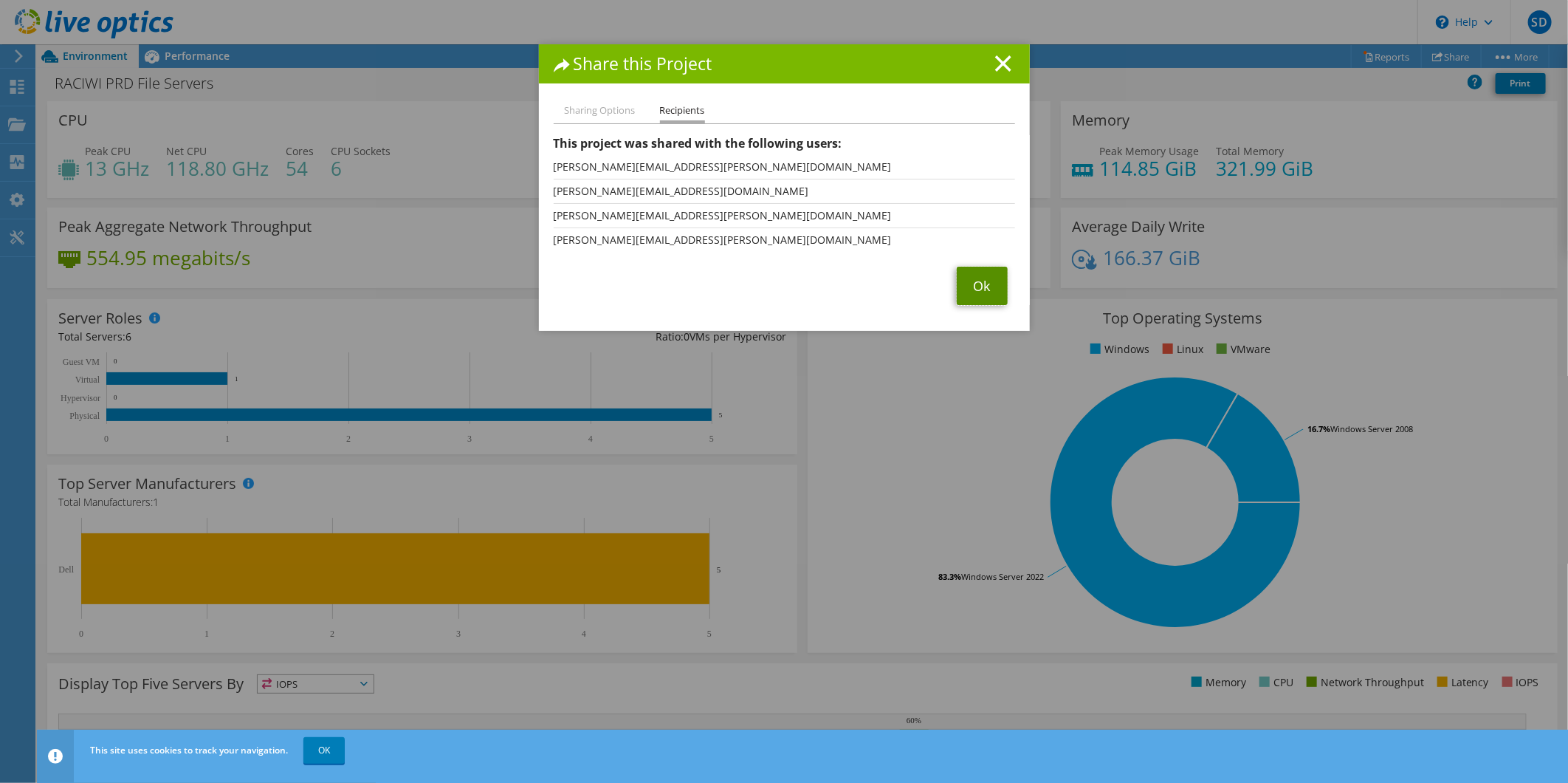
drag, startPoint x: 964, startPoint y: 282, endPoint x: 980, endPoint y: 276, distance: 17.1
click at [964, 282] on link "Ok" at bounding box center [982, 286] width 51 height 38
